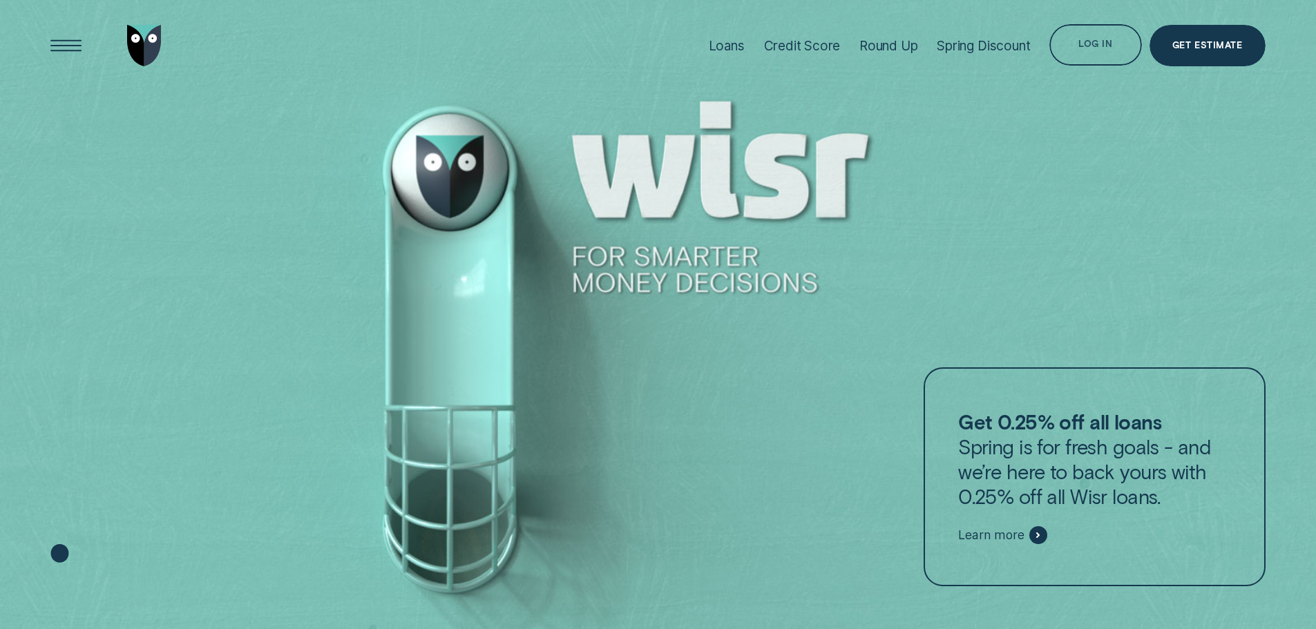
click at [1107, 39] on div "Log in" at bounding box center [1095, 44] width 92 height 41
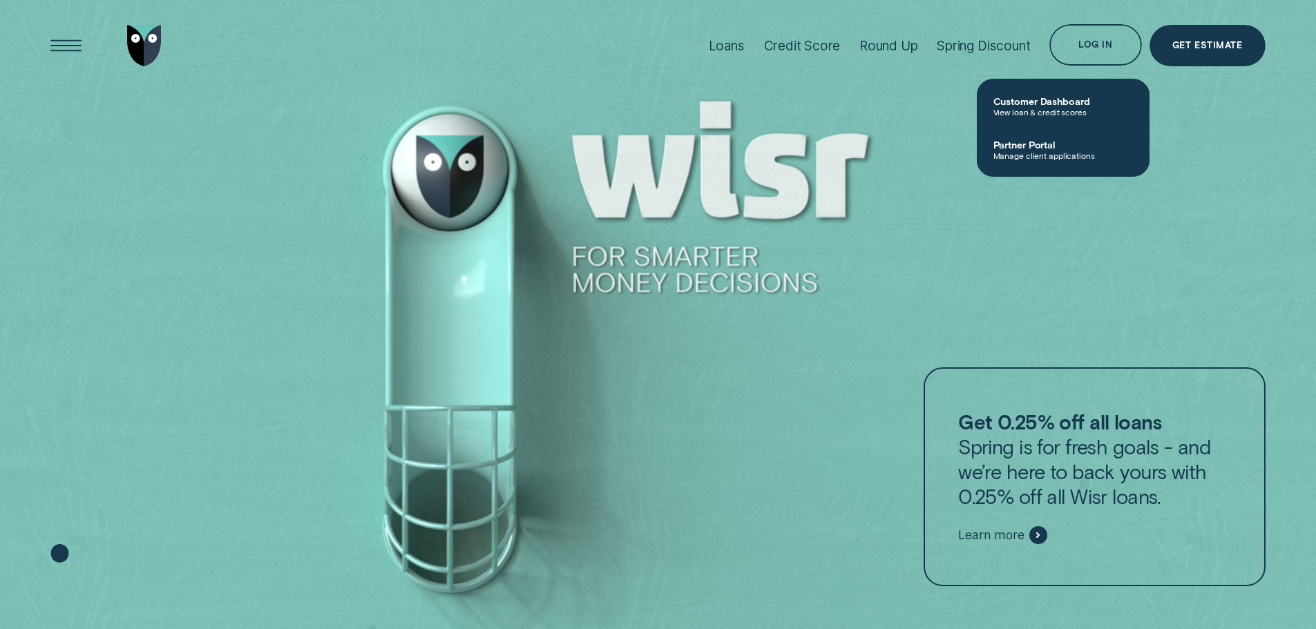
click at [1074, 147] on span "Partner Portal" at bounding box center [1063, 145] width 140 height 12
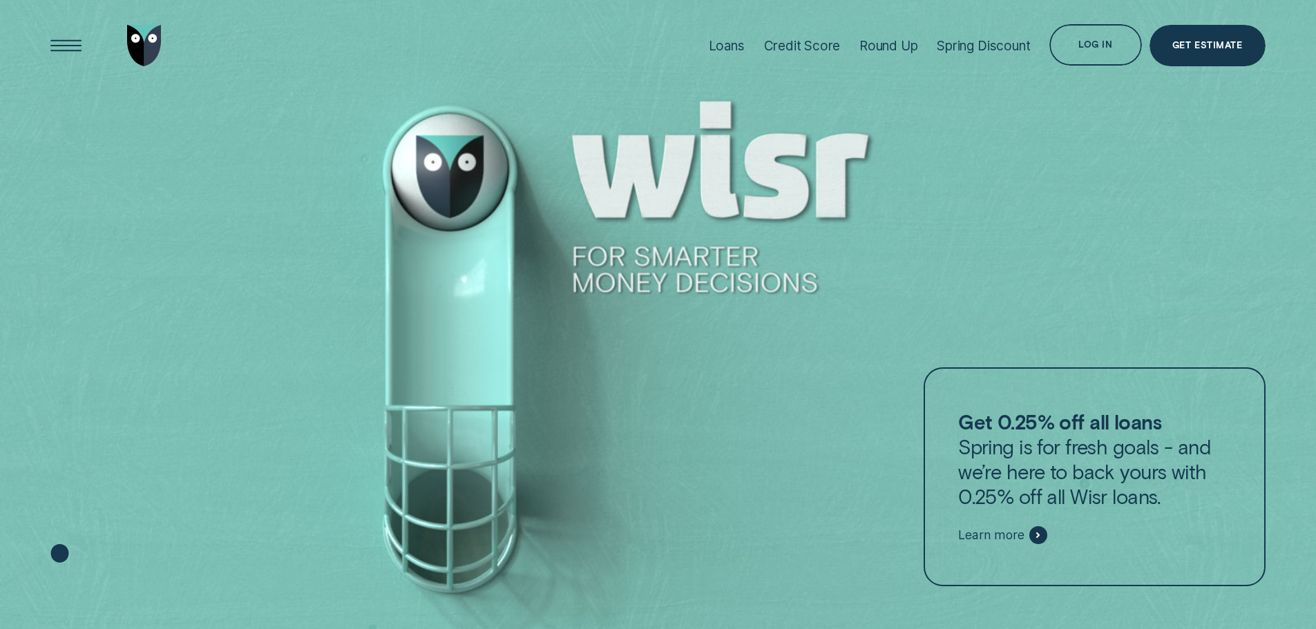
click at [1097, 36] on div "Log in" at bounding box center [1095, 44] width 92 height 41
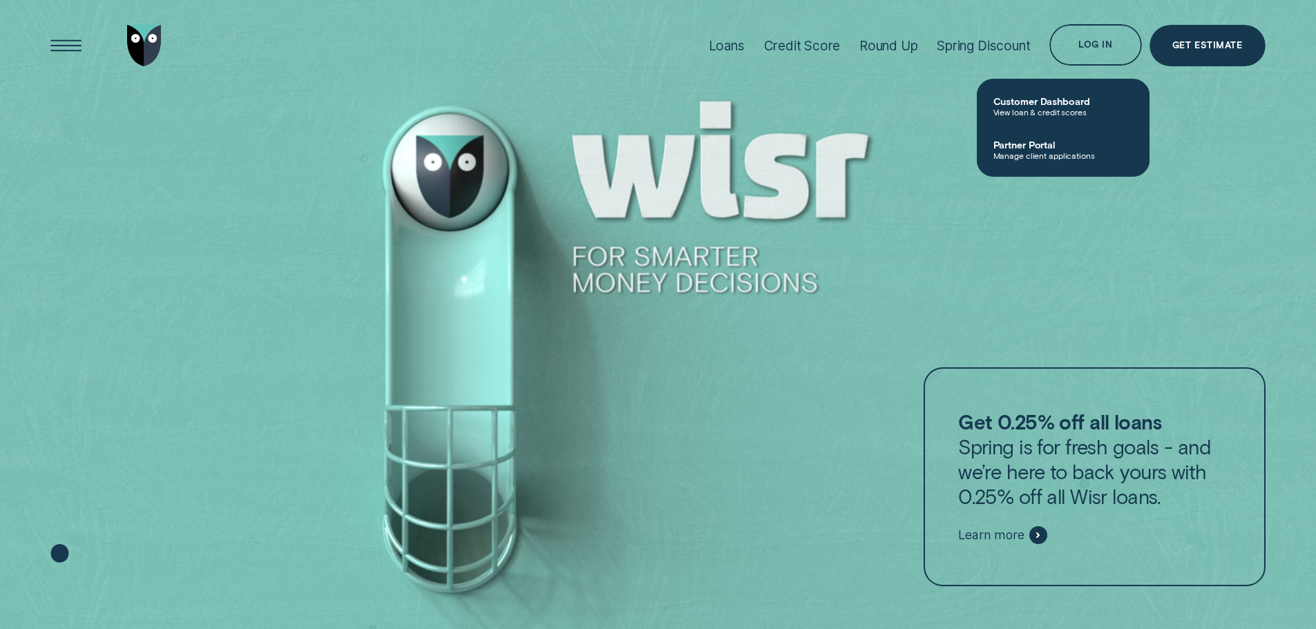
click at [1041, 135] on link "Partner Portal Manage client applications" at bounding box center [1063, 150] width 173 height 44
